Goal: Check status: Check status

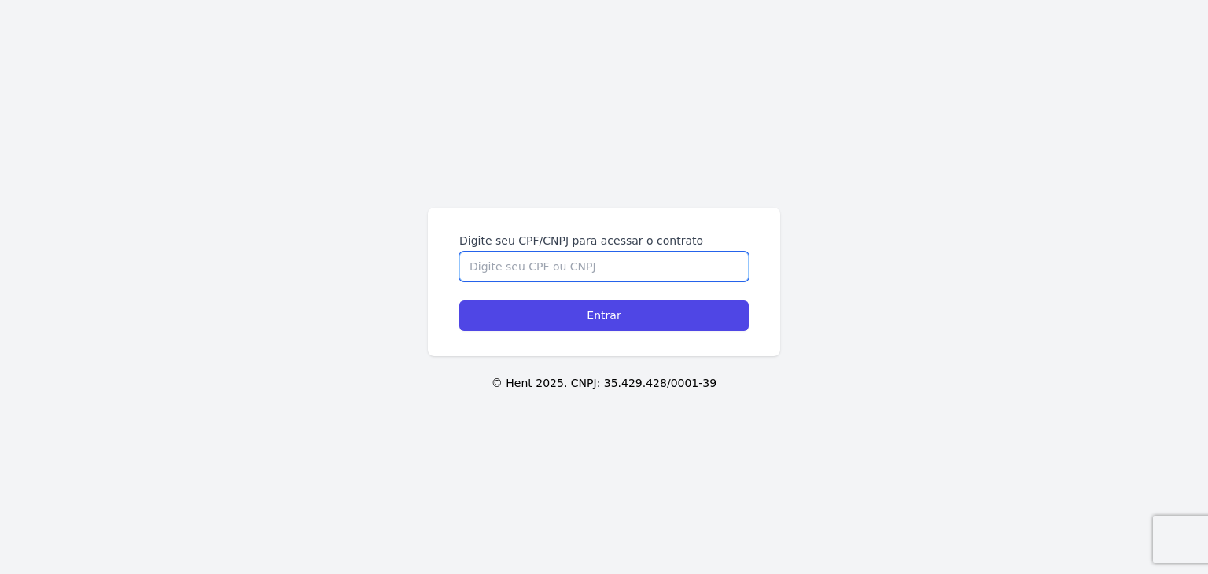
click at [632, 257] on input "Digite seu CPF/CNPJ para acessar o contrato" at bounding box center [603, 267] width 289 height 30
paste input "529.278.088-05"
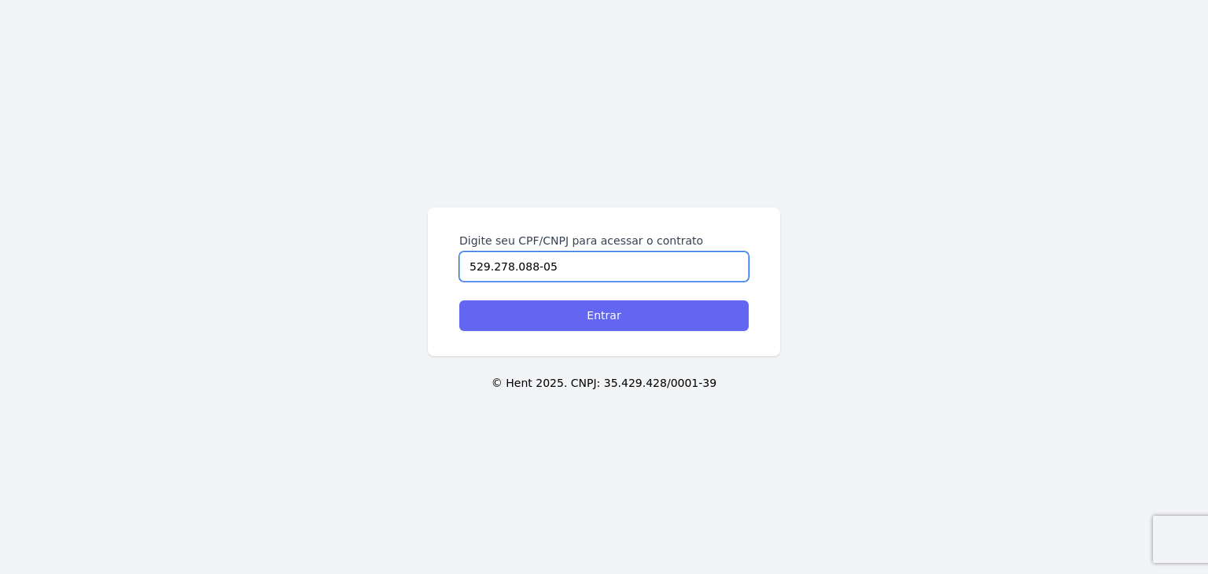
type input "529.278.088-05"
click at [647, 313] on input "Entrar" at bounding box center [603, 315] width 289 height 31
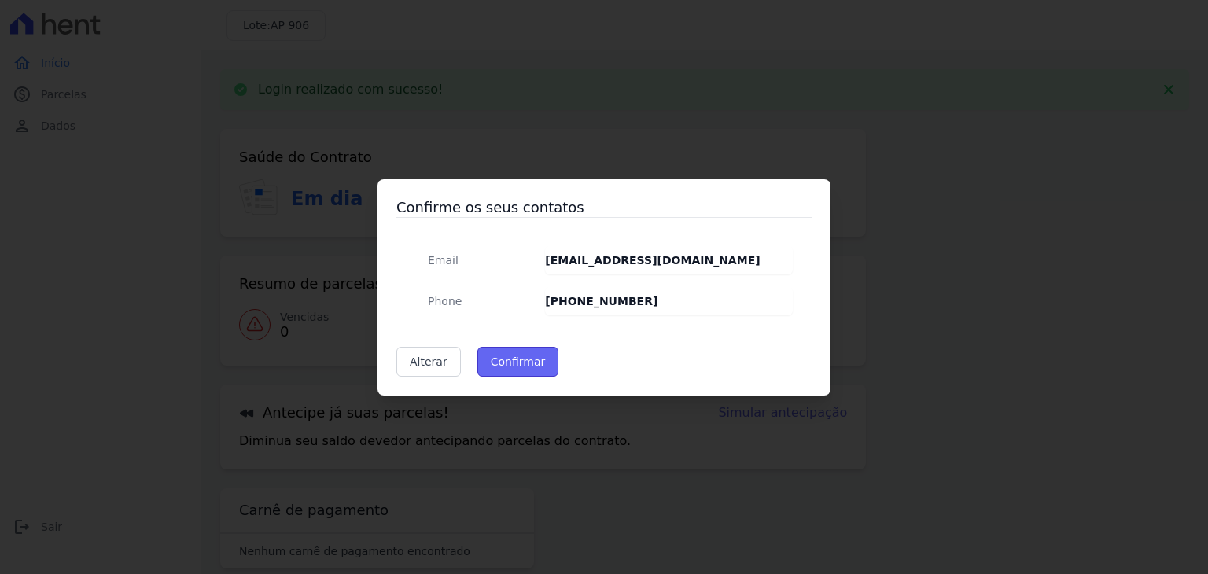
click at [532, 358] on button "Confirmar" at bounding box center [518, 362] width 82 height 30
type input "Contatos confirmados com sucesso."
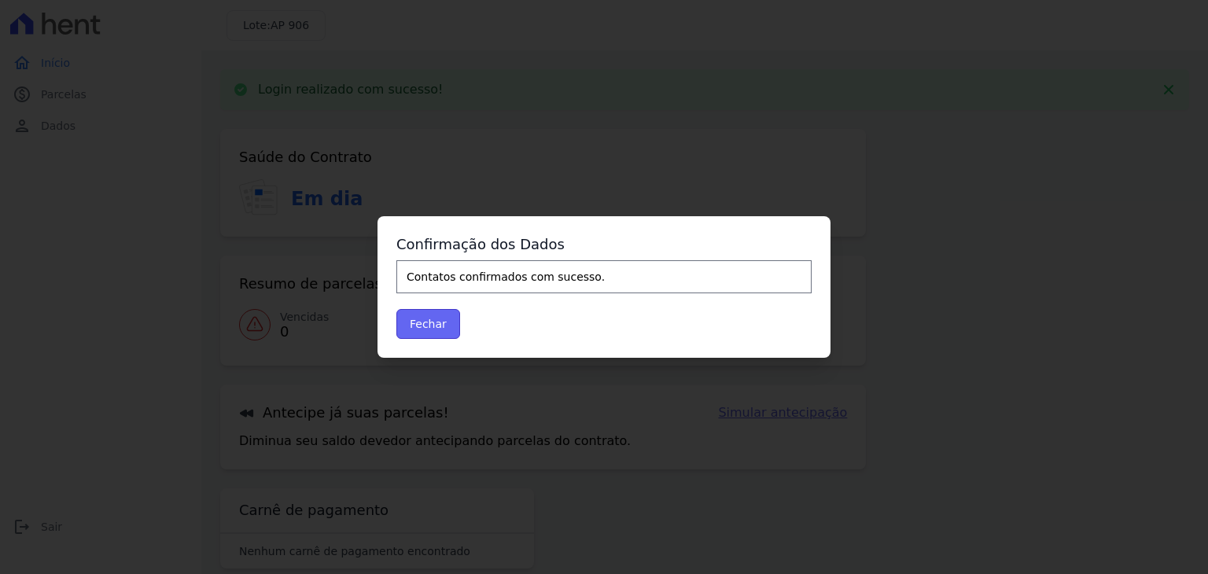
click at [444, 318] on button "Fechar" at bounding box center [428, 324] width 64 height 30
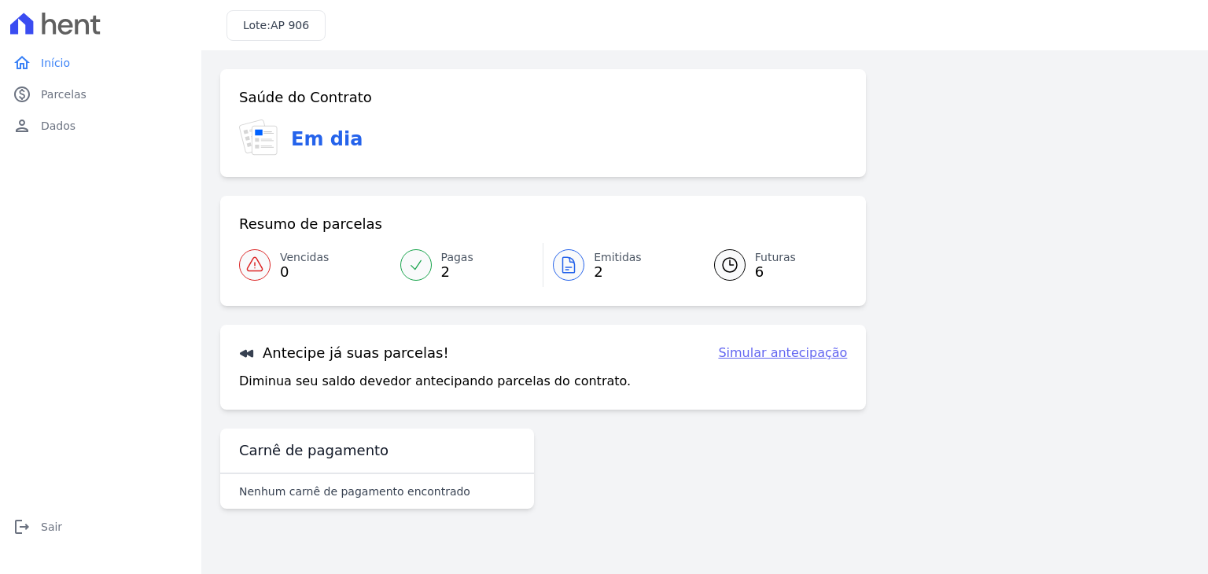
click at [563, 263] on icon at bounding box center [568, 265] width 19 height 19
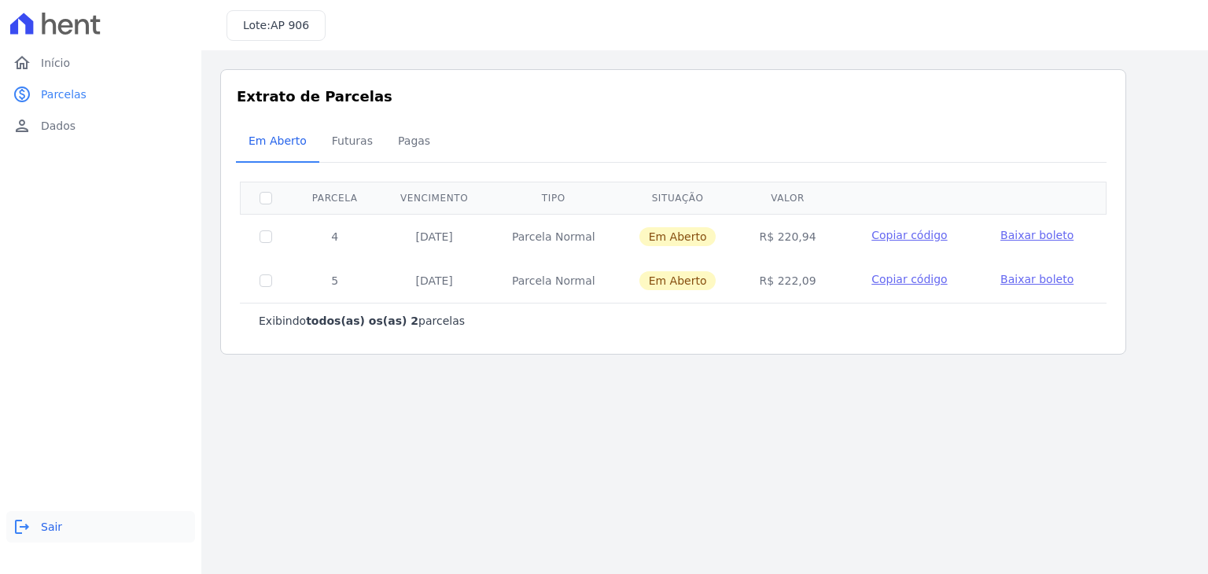
click at [38, 538] on link "logout Sair" at bounding box center [100, 526] width 189 height 31
